Goal: Find specific page/section: Find specific page/section

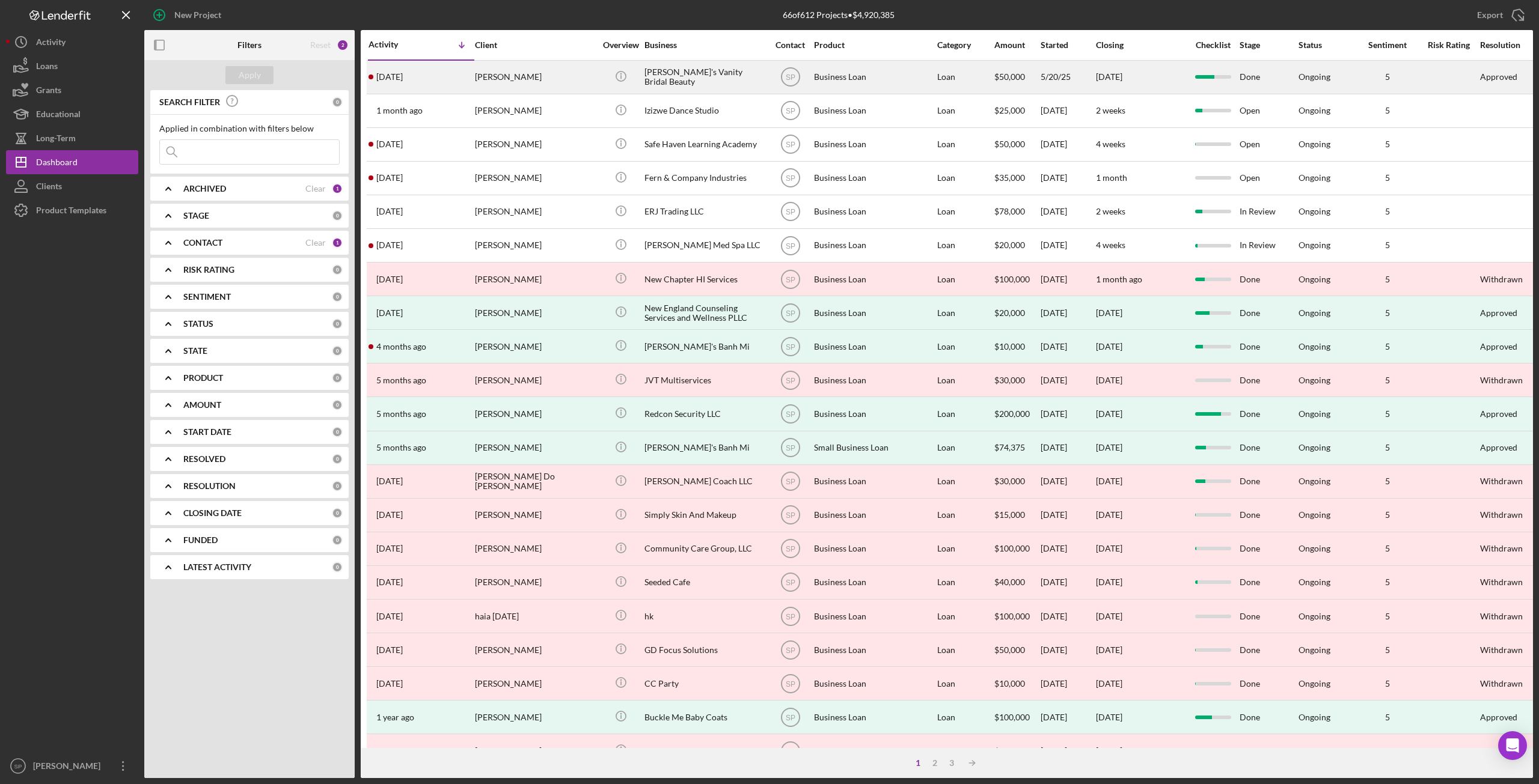
click at [511, 78] on div "[PERSON_NAME]" at bounding box center [535, 77] width 120 height 32
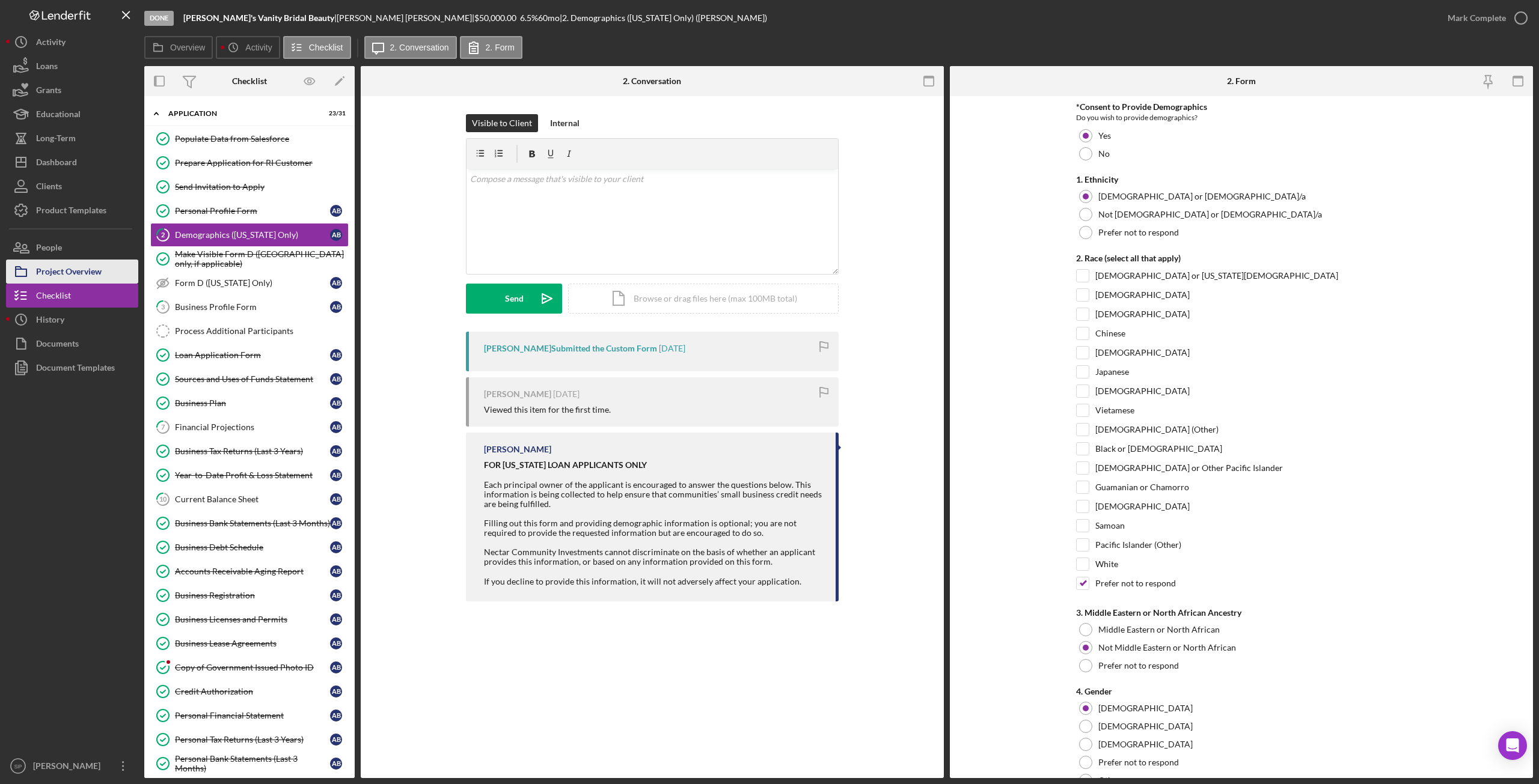
click at [98, 269] on div "Project Overview" at bounding box center [68, 273] width 65 height 27
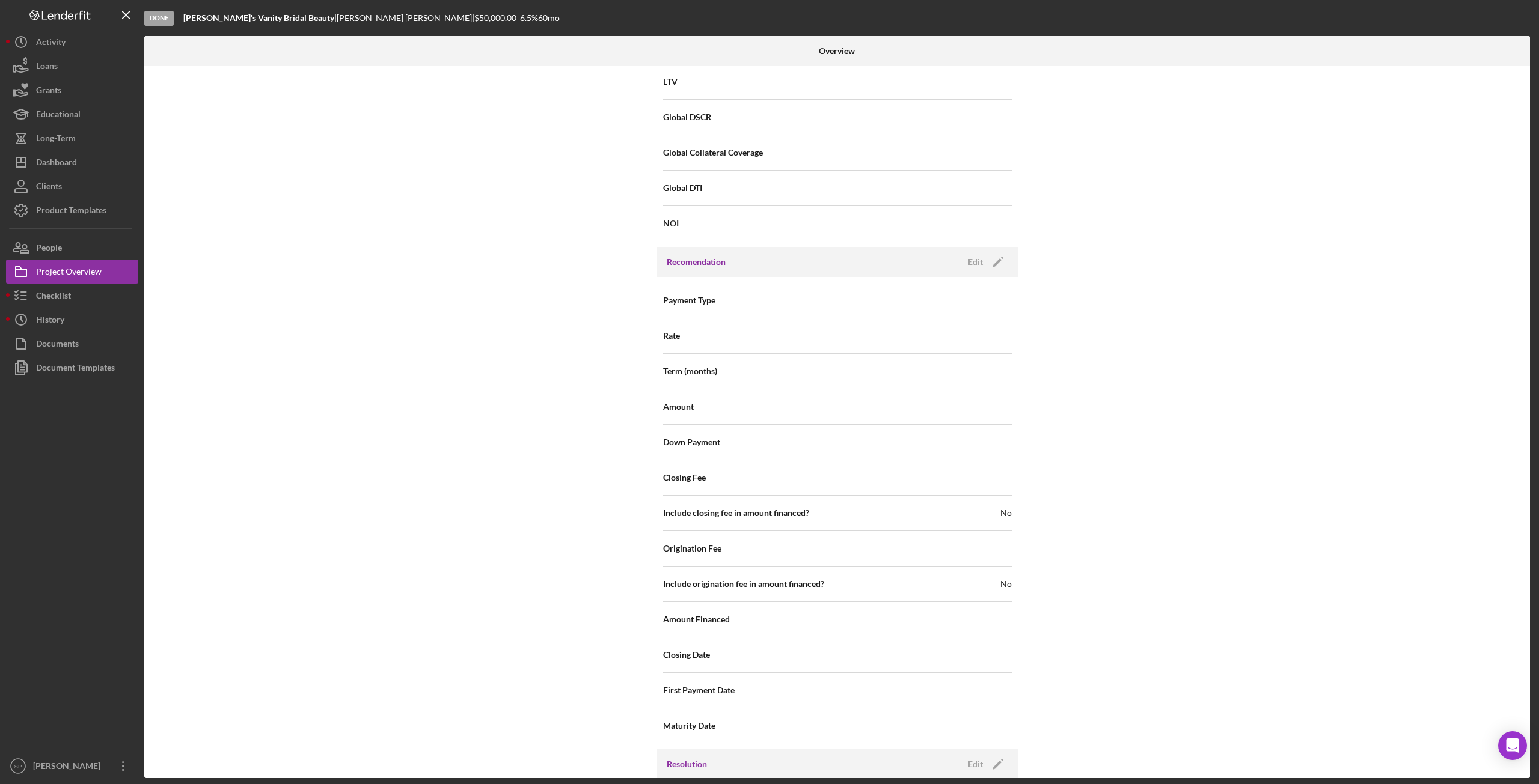
scroll to position [847, 0]
